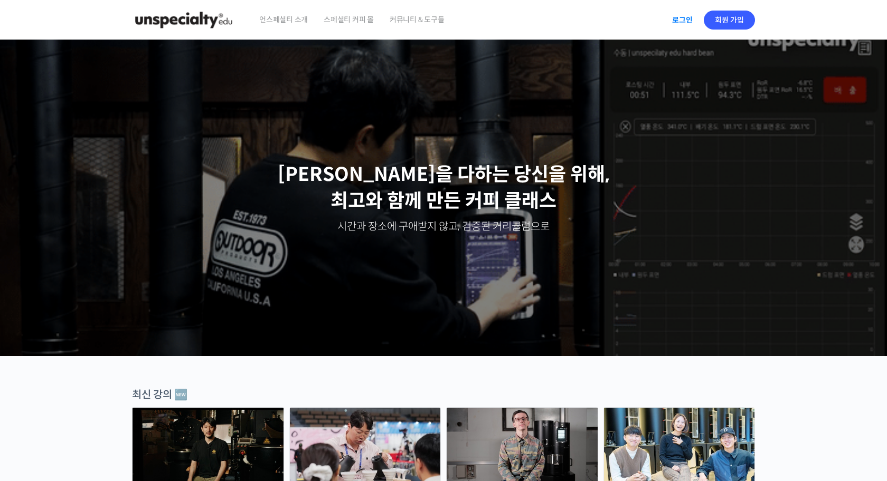
click at [677, 20] on link "로그인" at bounding box center [681, 20] width 33 height 24
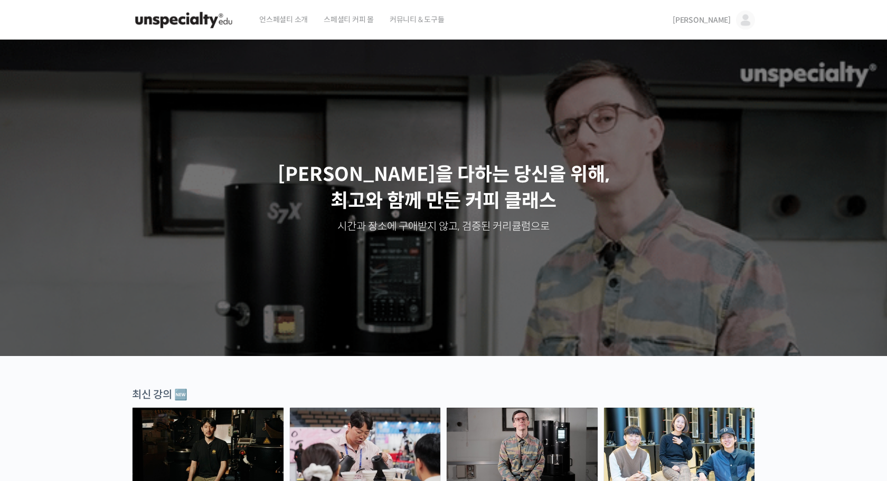
click at [716, 20] on span "[PERSON_NAME]" at bounding box center [701, 19] width 58 height 9
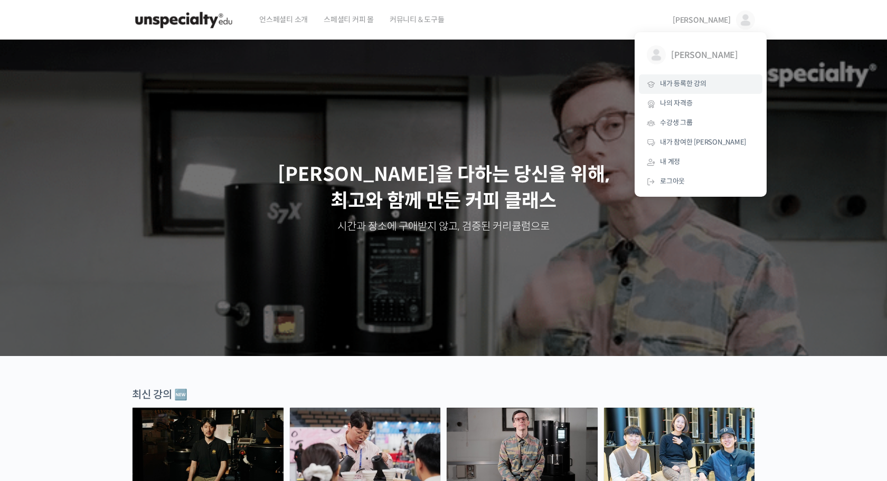
click at [694, 86] on span "내가 등록한 강의" at bounding box center [683, 83] width 46 height 9
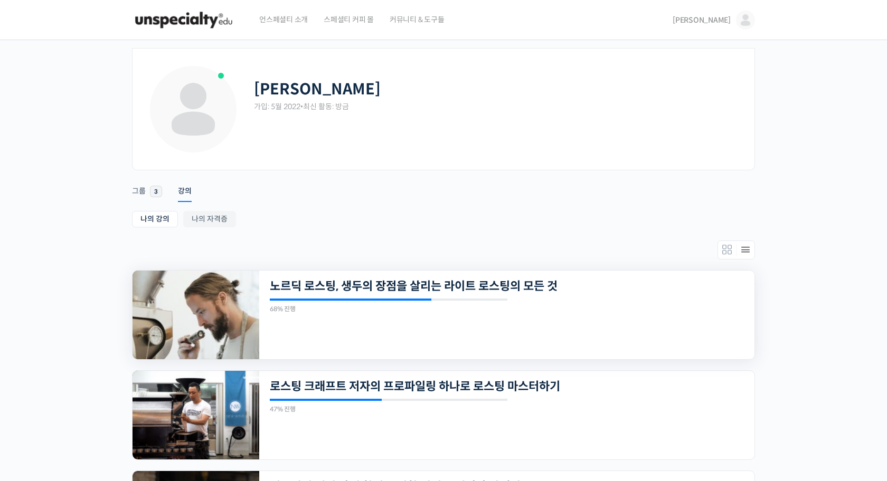
click at [210, 321] on img at bounding box center [195, 315] width 127 height 89
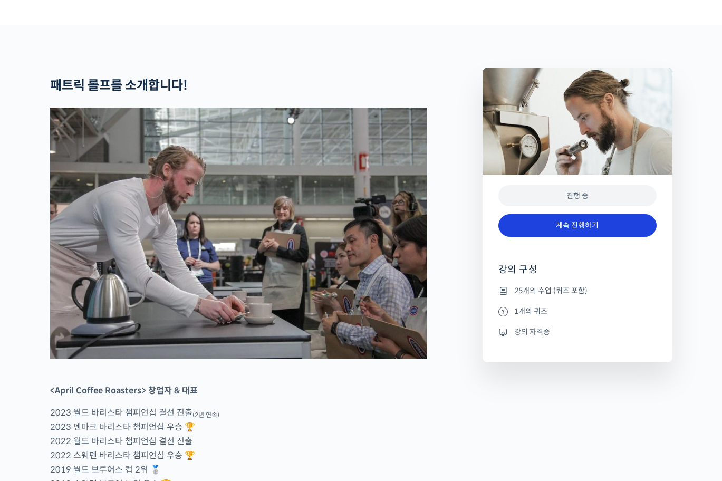
scroll to position [387, 0]
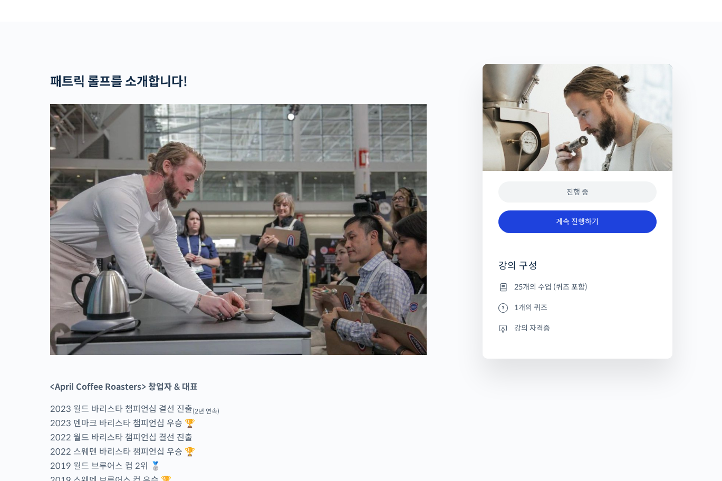
click at [558, 233] on link "계속 진행하기" at bounding box center [578, 222] width 158 height 23
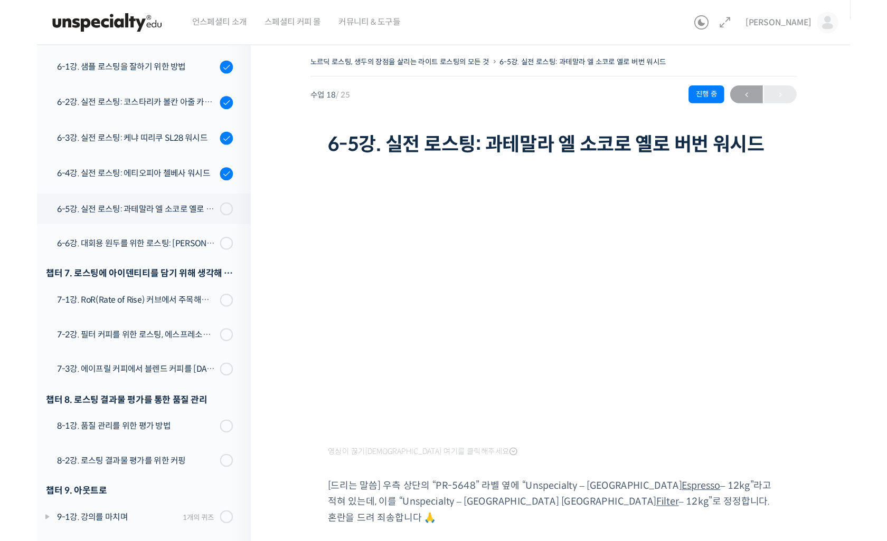
scroll to position [665, 0]
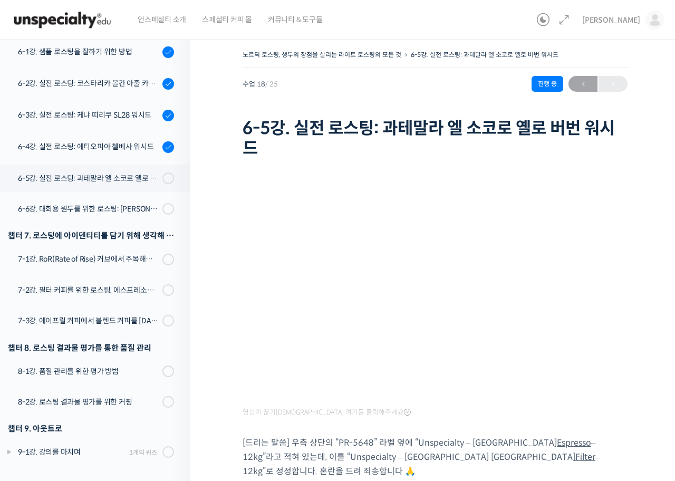
click at [482, 405] on div "영상이 끊기[DEMOGRAPHIC_DATA] 여기를 클릭해주세요 [드리는 말씀] 우측 상단의 “PR-5648” 라벨 옆에 “Unspecialt…" at bounding box center [435, 331] width 385 height 296
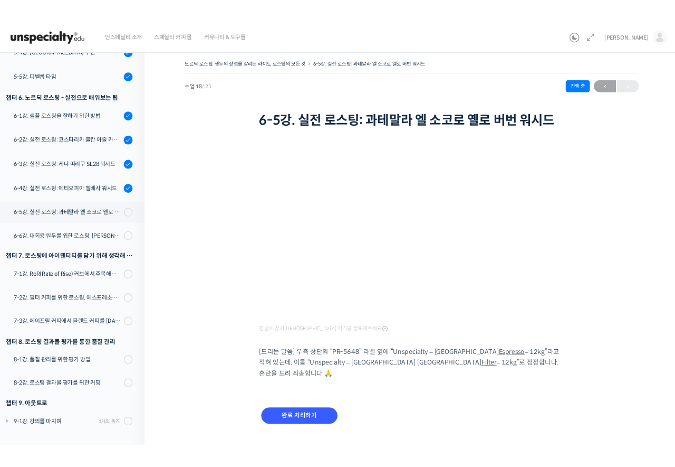
scroll to position [593, 0]
